Goal: Task Accomplishment & Management: Use online tool/utility

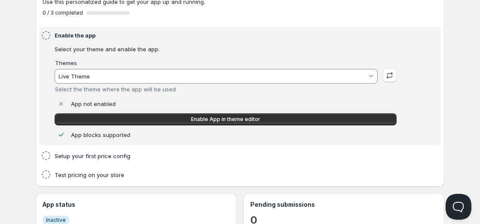
scroll to position [61, 0]
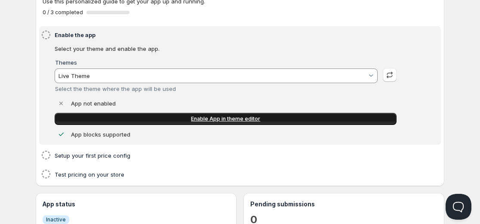
click at [253, 117] on span "Enable App in theme editor" at bounding box center [225, 118] width 69 height 7
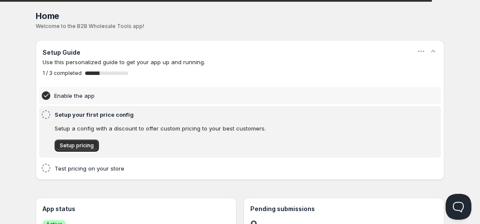
scroll to position [0, 0]
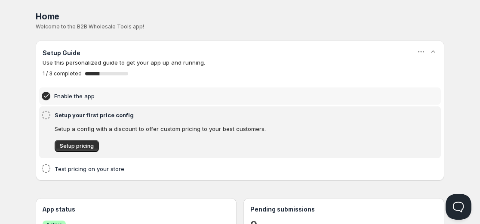
click at [88, 138] on div "Setup pricing" at bounding box center [221, 141] width 350 height 21
click at [83, 145] on span "Setup pricing" at bounding box center [77, 145] width 34 height 7
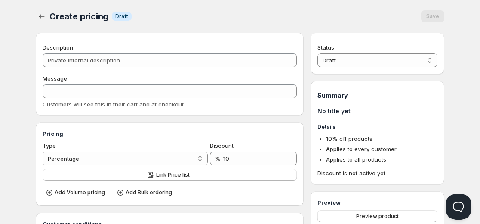
click at [48, 14] on div at bounding box center [43, 16] width 14 height 12
click at [39, 15] on icon "button" at bounding box center [41, 16] width 9 height 9
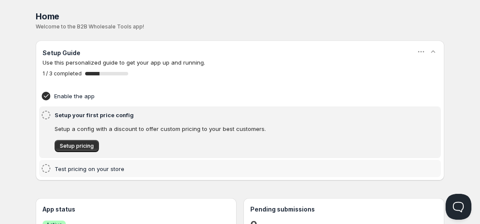
click at [89, 169] on h4 "Test pricing on your store" at bounding box center [227, 168] width 344 height 9
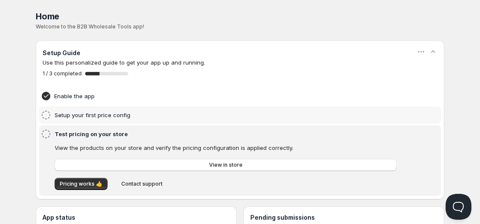
click at [95, 113] on h4 "Setup your first price config" at bounding box center [227, 114] width 344 height 9
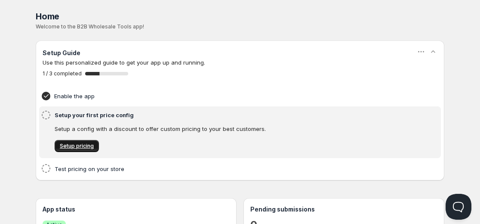
click at [87, 144] on span "Setup pricing" at bounding box center [77, 145] width 34 height 7
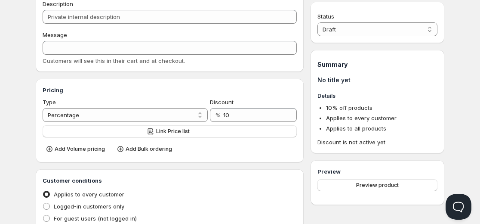
scroll to position [45, 0]
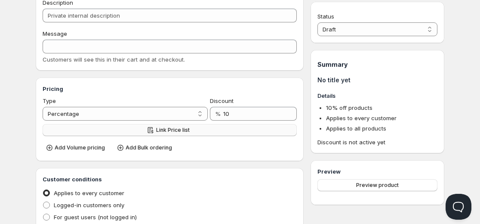
click at [199, 132] on button "Link Price list" at bounding box center [170, 130] width 254 height 12
click at [84, 149] on span "Add Volume pricing" at bounding box center [80, 147] width 50 height 7
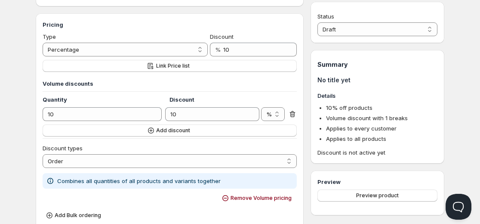
scroll to position [121, 0]
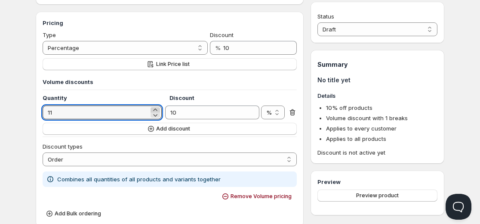
click at [155, 110] on icon at bounding box center [155, 109] width 9 height 9
type input "6"
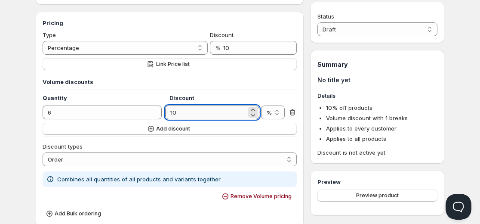
click at [203, 113] on input "10" at bounding box center [205, 112] width 81 height 14
type input "22.22"
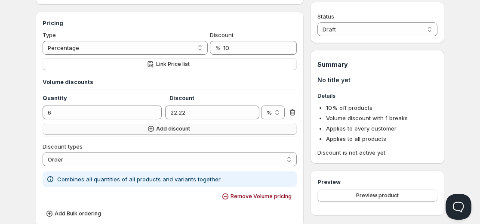
click at [156, 130] on span "Add discount" at bounding box center [173, 128] width 34 height 7
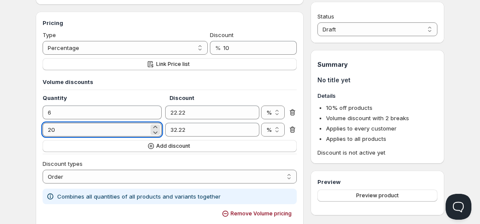
click at [74, 133] on input "20" at bounding box center [96, 130] width 106 height 14
type input "12"
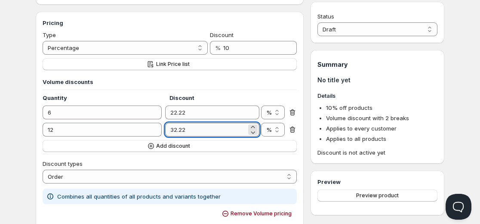
click at [177, 130] on input "32.22" at bounding box center [205, 130] width 81 height 14
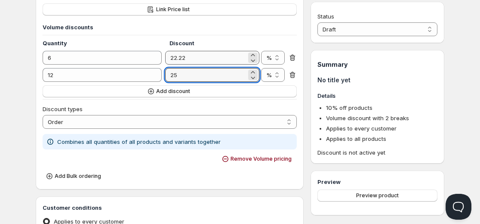
scroll to position [176, 0]
type input "25"
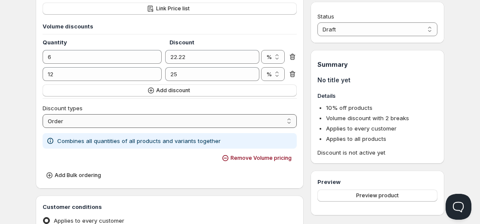
click at [201, 124] on select "Order Product Variant Item" at bounding box center [170, 121] width 254 height 14
select select "2"
click at [43, 114] on select "Order Product Variant Item" at bounding box center [170, 121] width 254 height 14
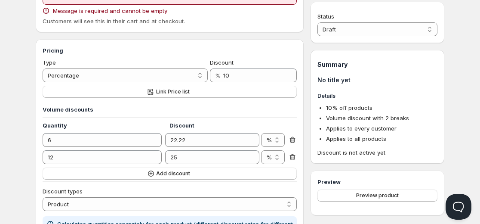
scroll to position [92, 0]
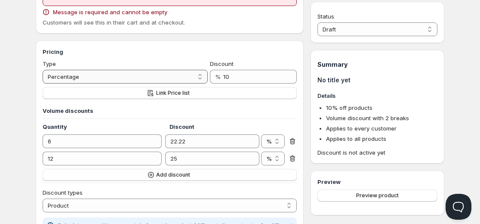
click at [165, 80] on select "Percentage Absolute" at bounding box center [125, 77] width 165 height 14
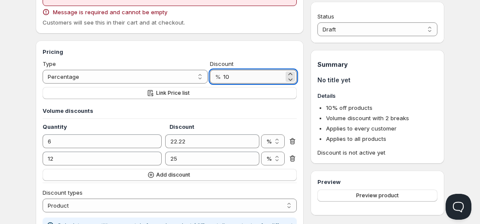
click at [241, 77] on input "10" at bounding box center [253, 77] width 61 height 14
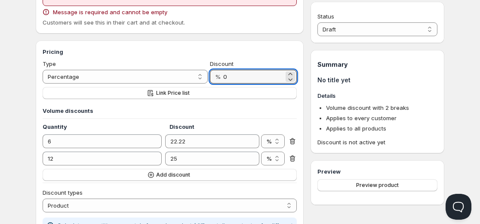
type input "0"
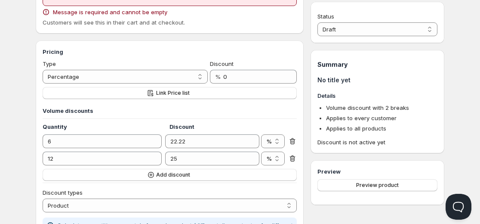
click at [251, 45] on div "Pricing Type Percentage Absolute Percentage Discount % 0 Link Price list Volume…" at bounding box center [170, 160] width 268 height 241
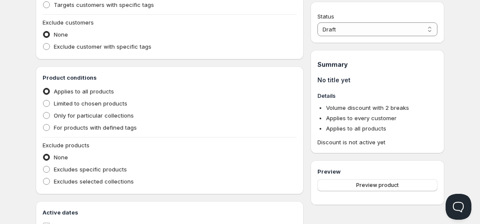
scroll to position [437, 0]
click at [92, 107] on span "Limited to chosen products" at bounding box center [91, 102] width 74 height 9
click at [43, 100] on input "Limited to chosen products" at bounding box center [43, 99] width 0 height 0
radio input "true"
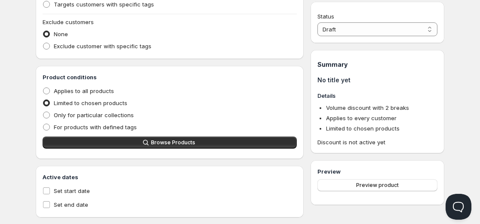
click at [148, 149] on div "Product conditions Applies to all products Limited to chosen products Only for …" at bounding box center [170, 112] width 254 height 79
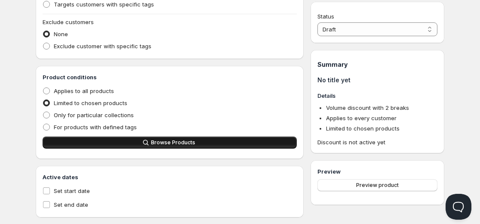
click at [143, 144] on icon "button" at bounding box center [145, 142] width 9 height 9
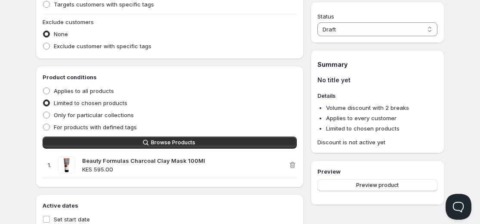
scroll to position [480, 0]
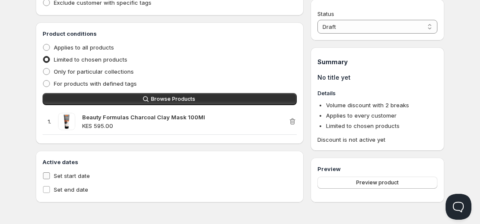
click at [80, 173] on span "Set start date" at bounding box center [72, 175] width 36 height 7
click at [50, 173] on input "Set start date" at bounding box center [46, 175] width 7 height 7
checkbox input "true"
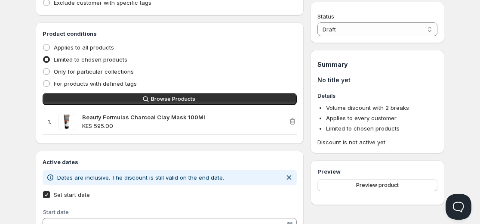
scroll to position [537, 0]
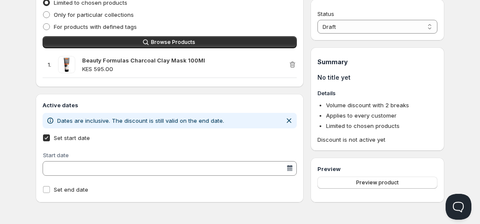
click at [291, 171] on div at bounding box center [289, 168] width 9 height 9
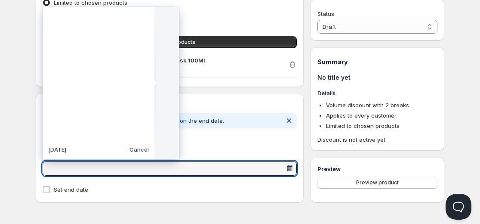
scroll to position [214956, 0]
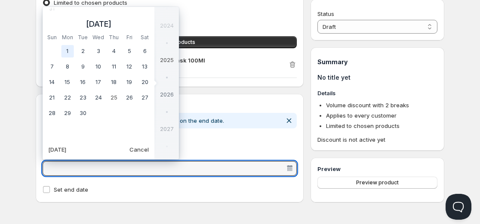
click at [70, 51] on td "1" at bounding box center [67, 50] width 15 height 15
type vaadin-date-picker "2025-09-01"
type input "9/1/2025"
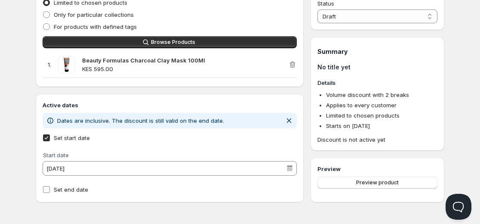
click at [91, 193] on label "Set end date" at bounding box center [170, 189] width 254 height 12
click at [50, 193] on input "Set end date" at bounding box center [46, 189] width 7 height 7
checkbox input "true"
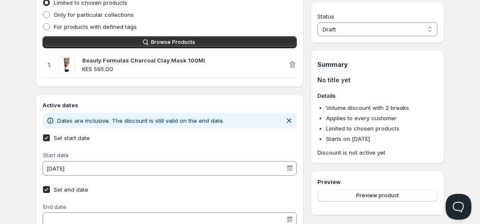
scroll to position [570, 0]
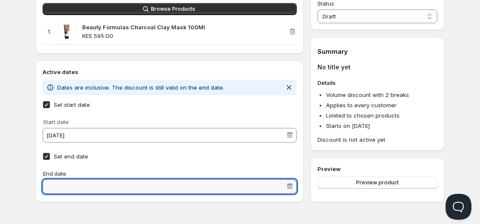
click at [82, 185] on input "End date" at bounding box center [165, 186] width 241 height 14
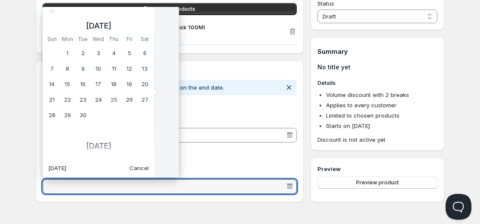
scroll to position [214956, 0]
click at [81, 116] on td "30" at bounding box center [82, 114] width 15 height 15
type vaadin-date-picker "2025-09-30"
type input "9/30/2025"
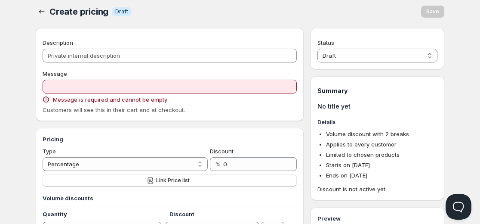
scroll to position [3, 0]
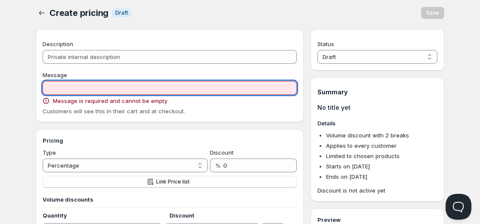
click at [169, 90] on input "Message" at bounding box center [170, 88] width 254 height 14
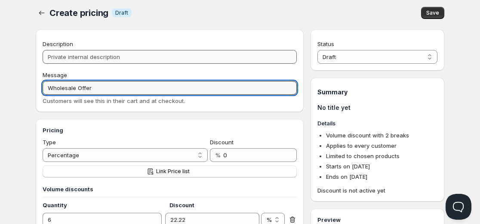
type input "Wholesale Offer"
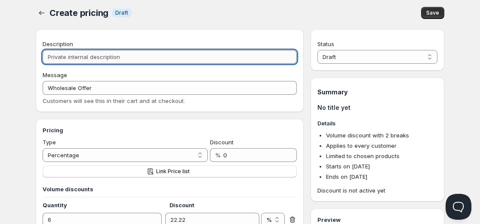
click at [137, 60] on input "Description" at bounding box center [170, 57] width 254 height 14
type input "W"
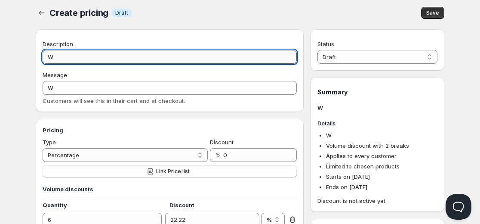
type input "Wh"
type input "WH"
type input "Who"
type input "WHO"
type input "Whol"
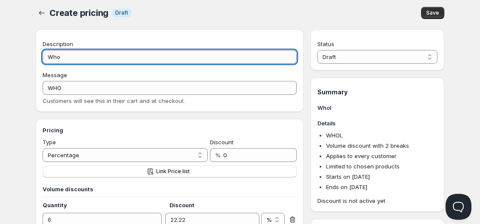
type input "WHOL"
type input "Whole"
type input "WHOLE"
type input "Wholes"
type input "WHOLES"
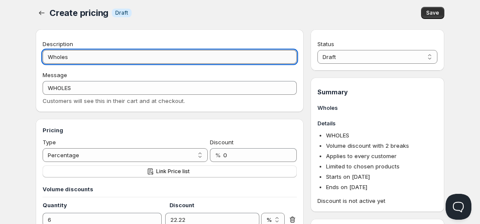
type input "Wholesa"
type input "WHOLESA"
type input "Wholesal"
type input "WHOLESAL"
type input "Wholesale"
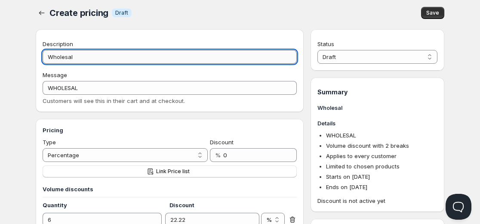
type input "WHOLESALE"
type input "Wholesaler"
type input "WHOLESALER"
type input "Wholesalers"
type input "WHOLESALERS"
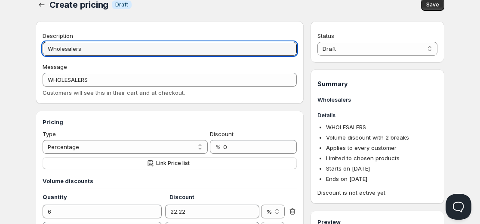
scroll to position [12, 0]
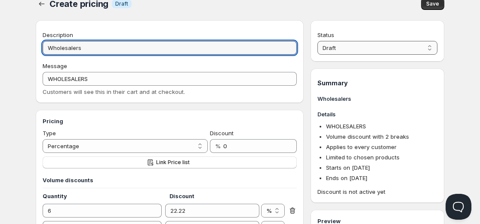
type input "Wholesalers"
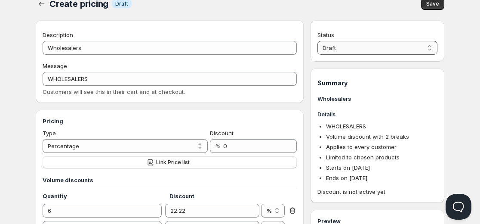
click at [389, 49] on select "Draft Active" at bounding box center [377, 48] width 120 height 14
select select "1"
click at [317, 41] on select "Draft Active" at bounding box center [377, 48] width 120 height 14
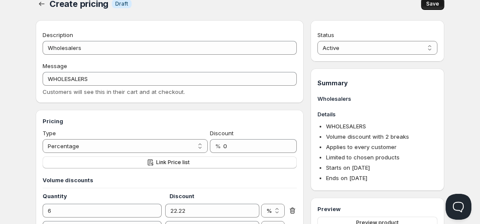
click at [436, 4] on span "Save" at bounding box center [432, 3] width 13 height 7
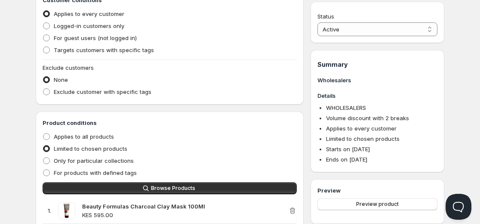
scroll to position [381, 0]
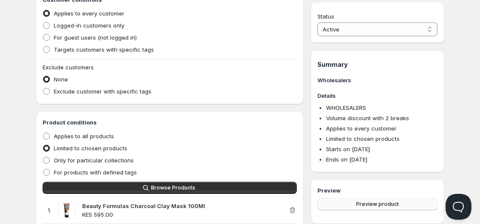
click at [378, 208] on button "Preview product" at bounding box center [377, 204] width 120 height 12
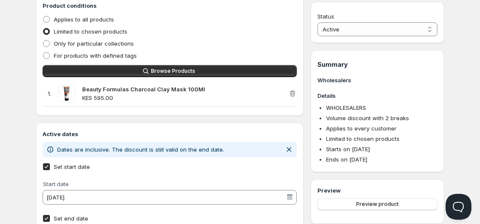
scroll to position [499, 0]
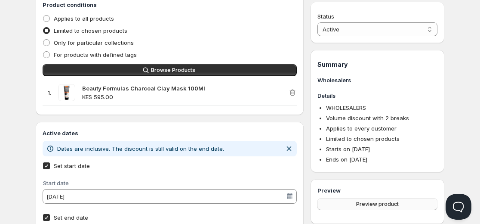
click at [372, 207] on span "Preview product" at bounding box center [377, 203] width 43 height 7
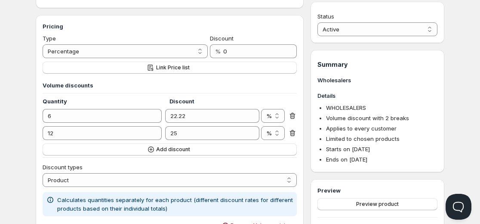
scroll to position [0, 0]
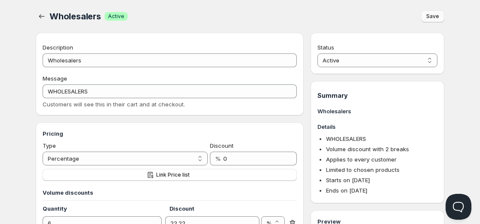
click at [437, 16] on span "Save" at bounding box center [432, 16] width 13 height 7
click at [38, 15] on icon "button" at bounding box center [41, 16] width 9 height 9
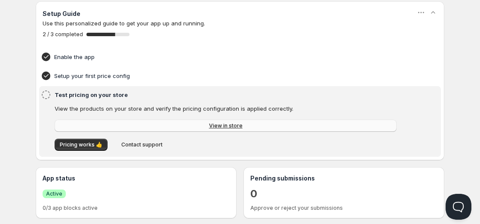
click at [173, 129] on link "View in store" at bounding box center [226, 126] width 342 height 12
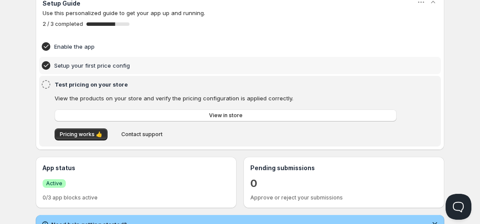
scroll to position [50, 0]
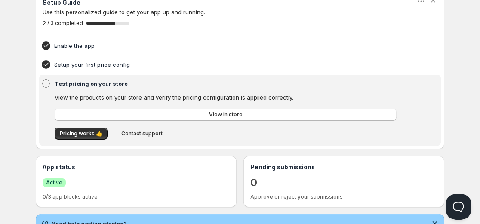
click at [130, 140] on div "View the products on your store and verify the pricing configuration is applied…" at bounding box center [227, 117] width 344 height 49
click at [129, 136] on span "Contact support" at bounding box center [141, 133] width 41 height 7
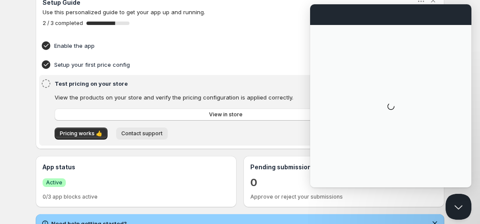
scroll to position [0, 0]
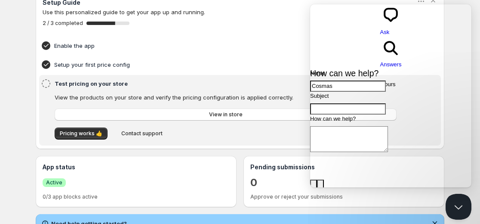
type input "Cosmas Machuka"
click at [386, 103] on input "Subject" at bounding box center [348, 108] width 76 height 11
type input "Wholesale Pricing Configuration"
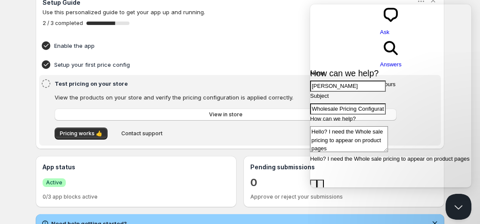
type textarea "Hello? I need the Whole sale pricing to appear on product pages"
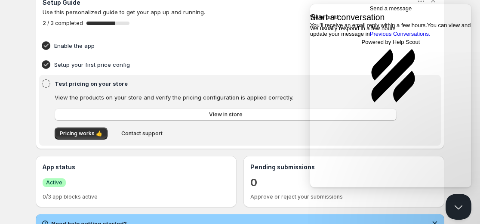
click at [370, 12] on span "Go back" at bounding box center [370, 8] width 0 height 6
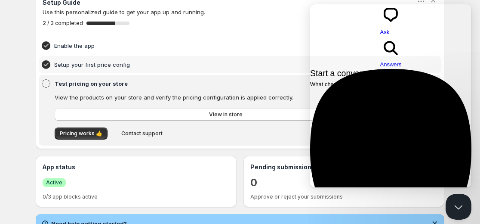
click at [293, 68] on h4 "Setup your first price config" at bounding box center [226, 64] width 345 height 9
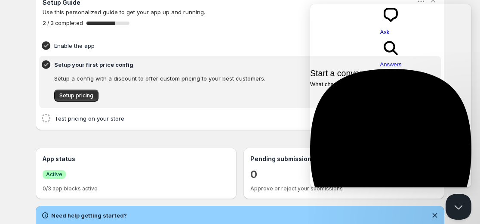
click at [293, 68] on h4 "Setup your first price config" at bounding box center [226, 64] width 345 height 9
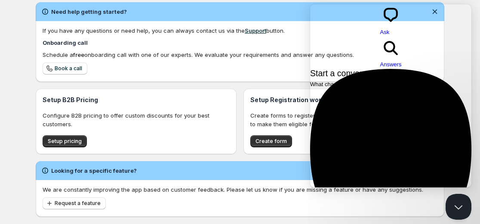
scroll to position [268, 0]
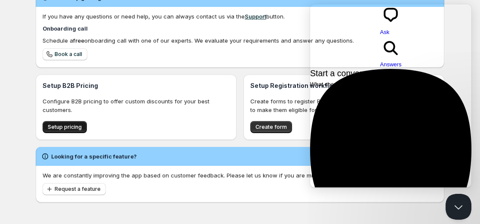
click at [72, 127] on span "Setup pricing" at bounding box center [65, 126] width 34 height 7
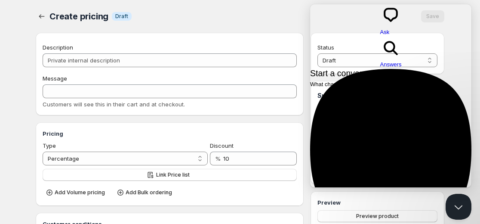
click at [156, 74] on div "Message" at bounding box center [170, 78] width 254 height 9
click at [453, 200] on button "Close Beacon popover" at bounding box center [457, 205] width 26 height 26
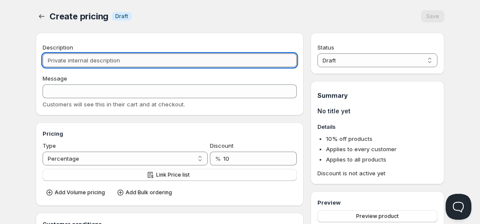
click at [79, 60] on input "Description" at bounding box center [170, 60] width 254 height 14
type input "W"
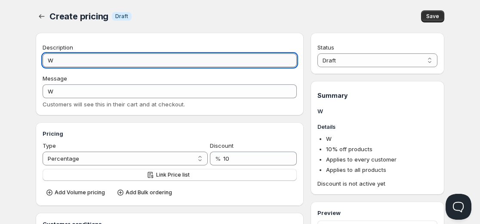
type input "Wh"
type input "WH"
type input "Who"
type input "WHO"
type input "Whol"
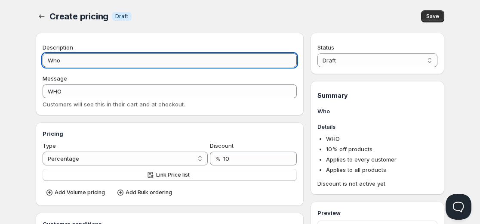
type input "WHOL"
type input "Whole"
type input "WHOLE"
type input "Wholes"
type input "WHOLES"
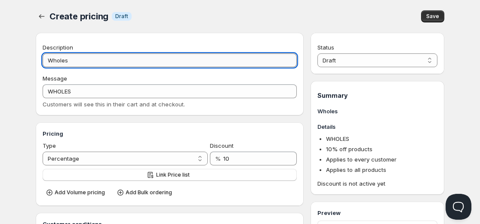
type input "Wholesa"
type input "WHOLESA"
type input "Wholesal"
type input "WHOLESAL"
type input "Wholesale"
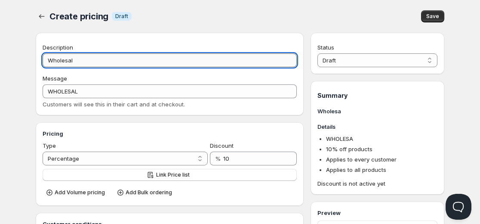
type input "WHOLESALE"
type input "Wholesale P"
type input "WHOLESALE_P"
type input "Wholesale Pr"
type input "WHOLESALE_PR"
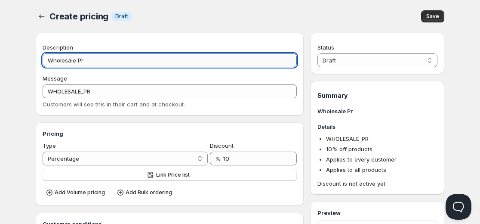
type input "Wholesale Pri"
type input "WHOLESALE_PRI"
type input "Wholesale Pric"
type input "WHOLESALE_PRIC"
type input "Wholesale Prici"
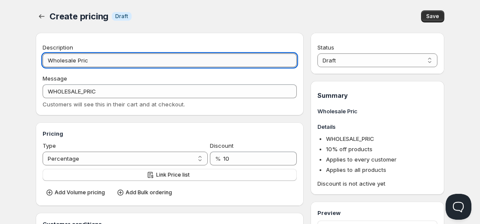
type input "WHOLESALE_PRICI"
type input "Wholesale Pricin"
type input "WHOLESALE_PRICIN"
type input "Wholesale Pricing"
type input "WHOLESALE_PRICING"
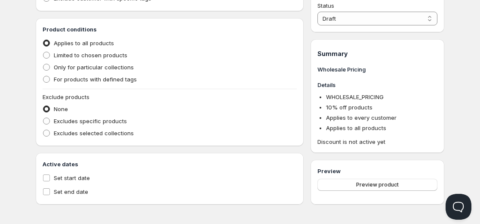
scroll to position [319, 0]
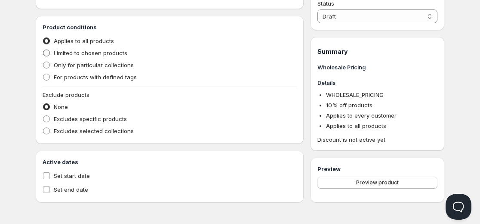
type input "Wholesale Pricing"
click at [65, 52] on span "Limited to chosen products" at bounding box center [91, 52] width 74 height 7
click at [43, 50] on input "Limited to chosen products" at bounding box center [43, 49] width 0 height 0
radio input "true"
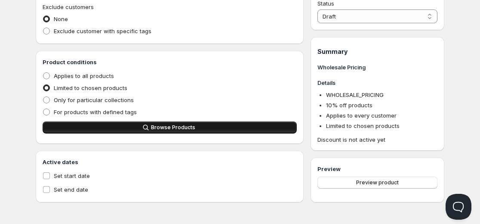
click at [109, 125] on button "Browse Products" at bounding box center [170, 127] width 254 height 12
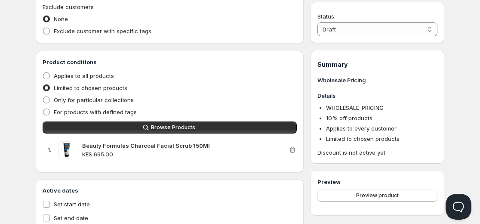
scroll to position [313, 0]
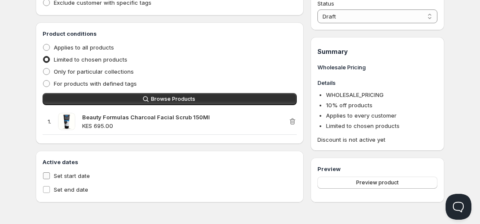
click at [60, 172] on span "Set start date" at bounding box center [72, 175] width 36 height 7
click at [50, 172] on input "Set start date" at bounding box center [46, 175] width 7 height 7
checkbox input "true"
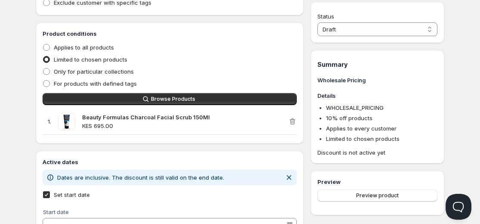
scroll to position [369, 0]
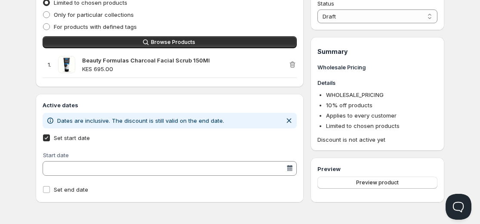
click at [286, 167] on div at bounding box center [289, 168] width 9 height 9
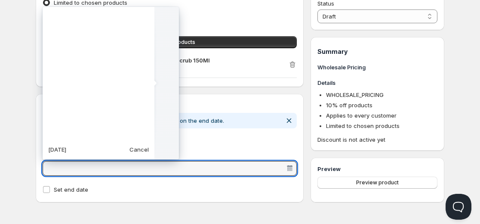
scroll to position [214956, 0]
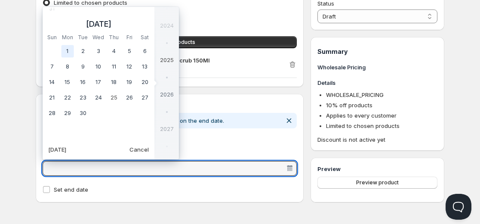
click at [67, 54] on td "1" at bounding box center [67, 50] width 15 height 15
type vaadin-date-picker "2025-09-01"
type input "9/1/2025"
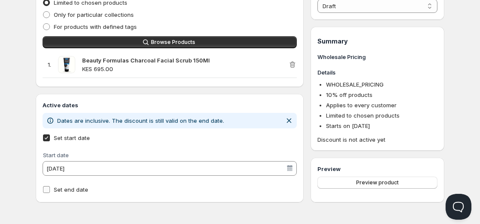
click at [78, 193] on label "Set end date" at bounding box center [170, 189] width 254 height 12
click at [50, 193] on input "Set end date" at bounding box center [46, 189] width 7 height 7
checkbox input "true"
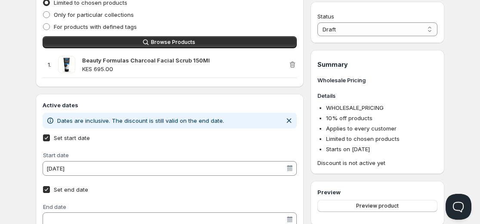
scroll to position [402, 0]
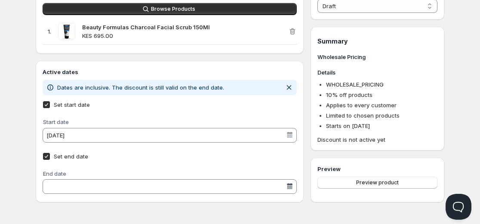
click at [291, 188] on div at bounding box center [289, 186] width 9 height 9
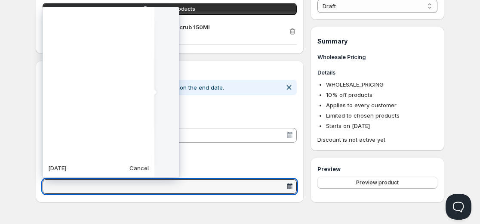
scroll to position [214956, 0]
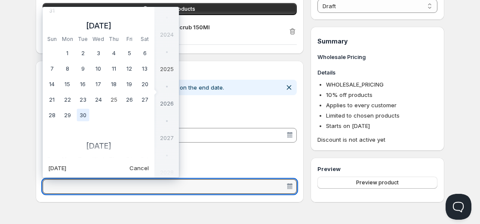
click at [85, 112] on td "30" at bounding box center [82, 114] width 15 height 15
type vaadin-date-picker "2025-09-30"
type input "9/30/2025"
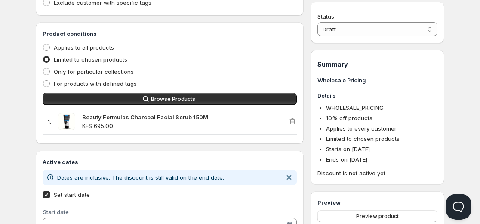
scroll to position [308, 0]
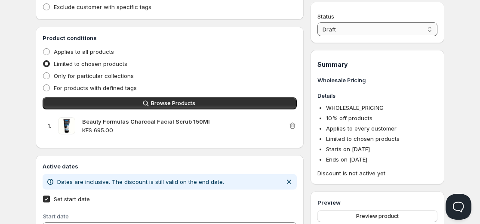
click at [359, 25] on select "Draft Active" at bounding box center [377, 29] width 120 height 14
select select "1"
click at [317, 22] on select "Draft Active" at bounding box center [377, 29] width 120 height 14
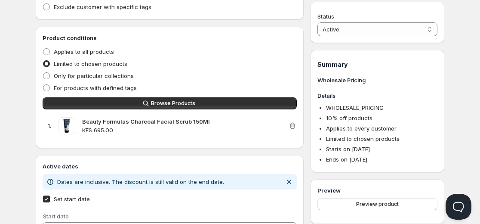
scroll to position [402, 0]
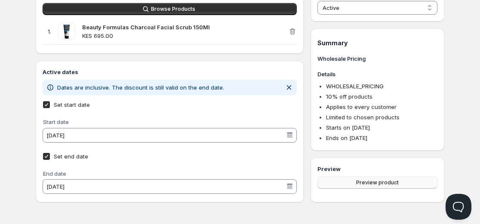
click at [380, 187] on button "Preview product" at bounding box center [377, 182] width 120 height 12
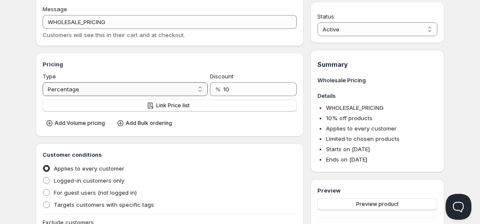
scroll to position [70, 0]
click at [98, 120] on span "Add Volume pricing" at bounding box center [80, 122] width 50 height 7
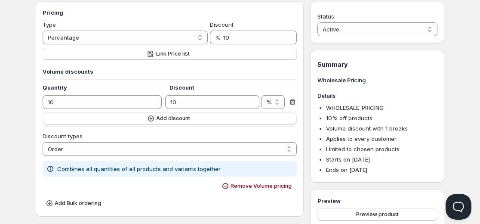
scroll to position [121, 0]
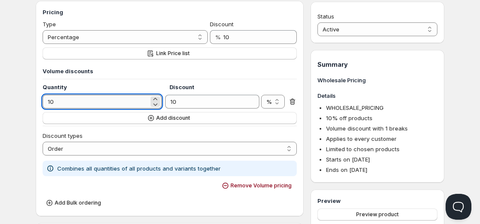
click at [75, 103] on input "10" at bounding box center [96, 102] width 106 height 14
type input "6"
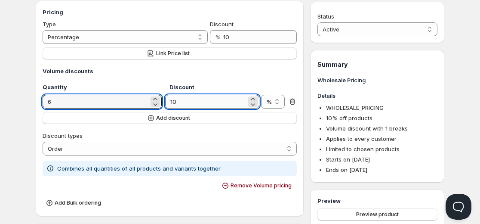
click at [192, 104] on input "10" at bounding box center [205, 102] width 81 height 14
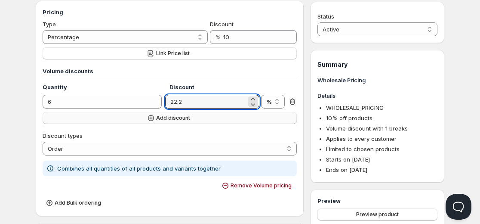
type input "22.2"
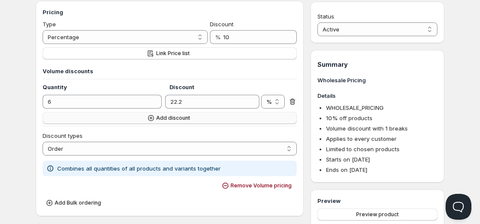
click at [181, 118] on span "Add discount" at bounding box center [173, 117] width 34 height 7
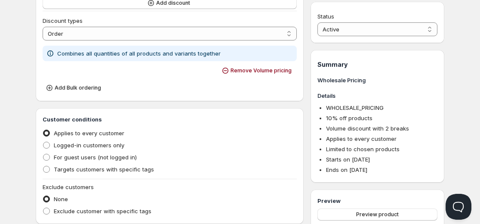
scroll to position [254, 0]
click at [367, 219] on button "Preview product" at bounding box center [377, 214] width 120 height 12
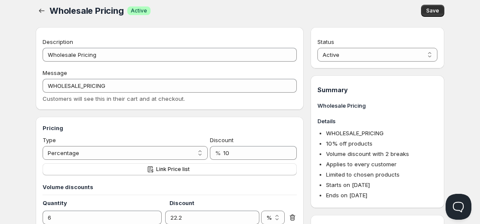
scroll to position [5, 0]
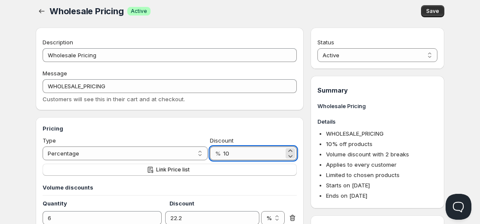
click at [239, 153] on input "10" at bounding box center [253, 153] width 61 height 14
click at [239, 153] on input "1" at bounding box center [253, 153] width 61 height 14
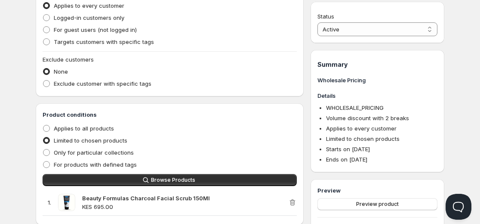
scroll to position [381, 0]
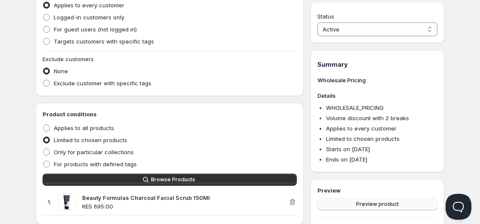
type input "0"
click at [374, 208] on button "Preview product" at bounding box center [377, 204] width 120 height 12
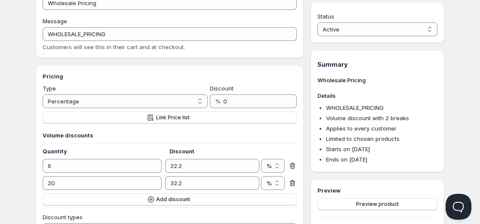
scroll to position [0, 0]
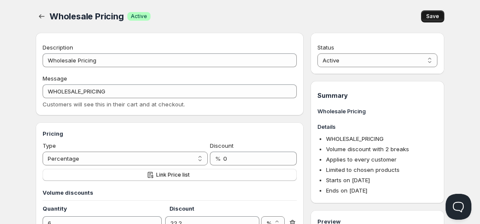
click at [429, 15] on span "Save" at bounding box center [432, 16] width 13 height 7
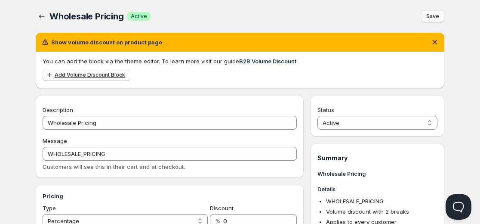
click at [124, 76] on link "Add Volume Discount Block" at bounding box center [87, 75] width 88 height 12
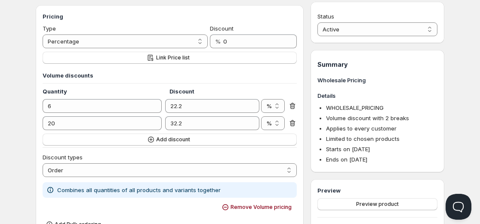
scroll to position [118, 0]
